Goal: Transaction & Acquisition: Purchase product/service

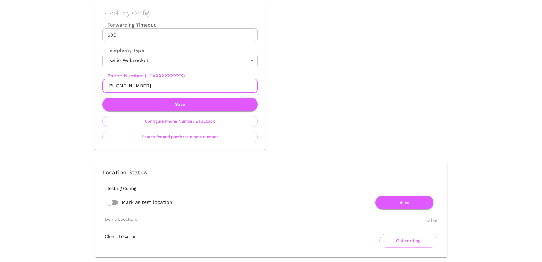
scroll to position [290, 0]
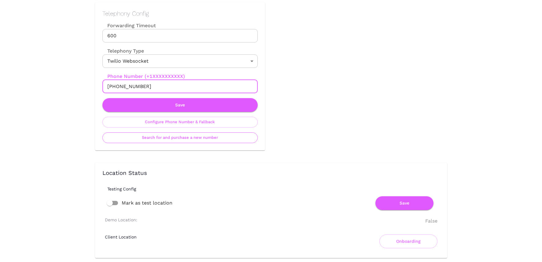
click at [216, 135] on button "Search for and purchase a new number" at bounding box center [179, 137] width 155 height 11
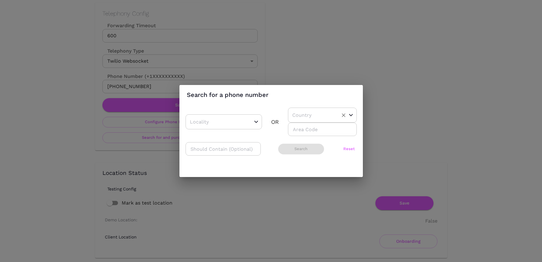
click at [306, 117] on input "text" at bounding box center [313, 114] width 44 height 9
click at [293, 130] on li "US" at bounding box center [321, 130] width 67 height 11
type input "US"
click at [273, 131] on div "​ OR US ​ ​" at bounding box center [270, 122] width 171 height 28
click at [297, 129] on input "number" at bounding box center [322, 129] width 69 height 13
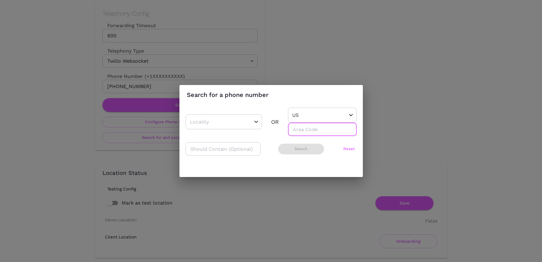
click at [275, 136] on div "​ OR US ​ ​ ​ Search Reset" at bounding box center [270, 135] width 171 height 54
click at [298, 130] on input "number" at bounding box center [322, 129] width 69 height 13
click at [303, 151] on button "Search" at bounding box center [301, 149] width 46 height 11
click at [295, 131] on input "305" at bounding box center [322, 129] width 69 height 13
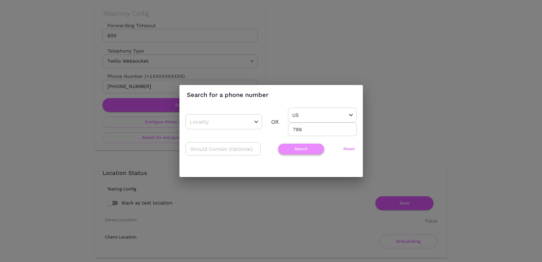
click at [297, 151] on button "Search" at bounding box center [301, 149] width 46 height 11
click at [298, 130] on input "786" at bounding box center [322, 129] width 69 height 13
type input "645"
click at [299, 148] on button "Search" at bounding box center [301, 149] width 46 height 11
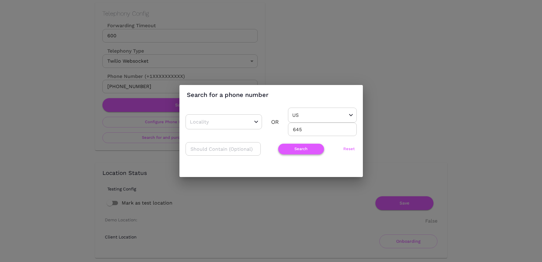
click at [297, 146] on button "Search" at bounding box center [301, 149] width 46 height 11
click at [297, 130] on input "645" at bounding box center [322, 129] width 69 height 13
click at [394, 119] on div "Search for a phone number ​ OR US ​ 645 ​ ​ Search Reset" at bounding box center [271, 131] width 542 height 262
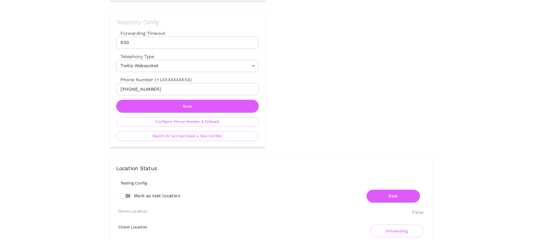
scroll to position [280, 0]
